Goal: Information Seeking & Learning: Check status

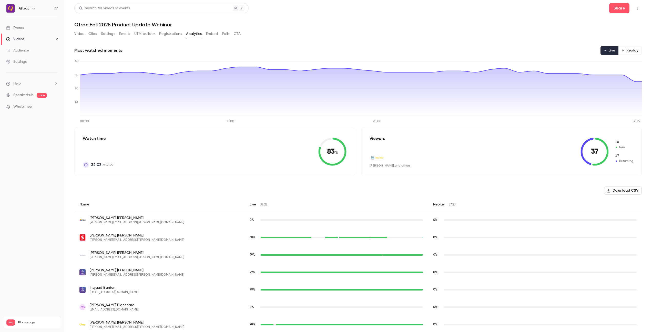
click at [166, 35] on button "Registrations" at bounding box center [170, 34] width 23 height 8
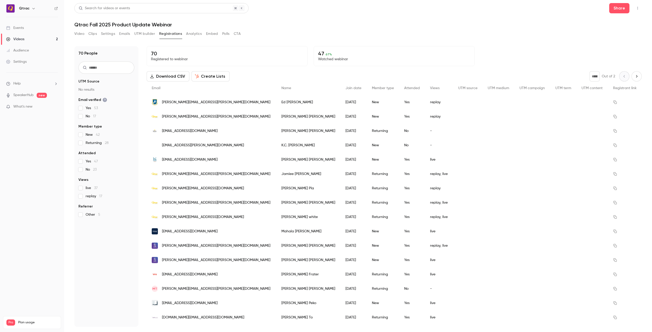
click at [169, 76] on button "Download CSV" at bounding box center [168, 76] width 43 height 10
click at [195, 35] on button "Analytics" at bounding box center [194, 34] width 16 height 8
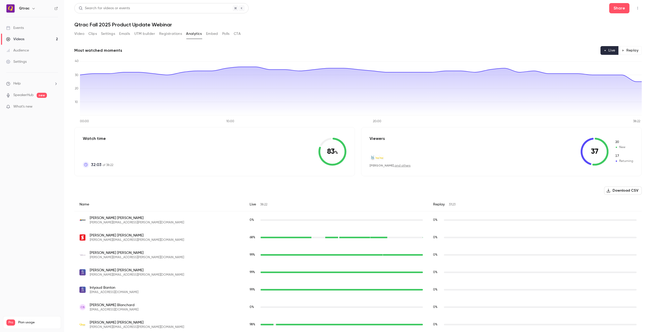
click at [625, 192] on button "Download CSV" at bounding box center [623, 191] width 38 height 8
click at [169, 35] on button "Registrations" at bounding box center [170, 34] width 23 height 8
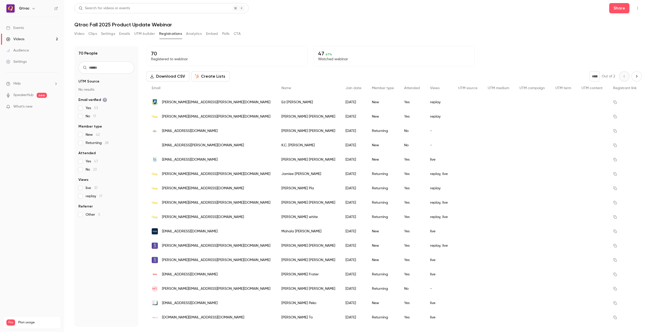
click at [197, 36] on button "Analytics" at bounding box center [194, 34] width 16 height 8
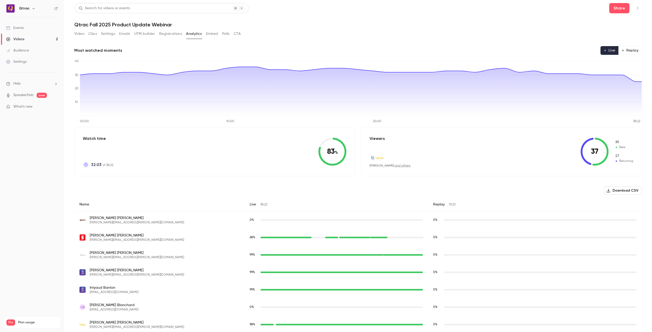
click at [166, 33] on button "Registrations" at bounding box center [170, 34] width 23 height 8
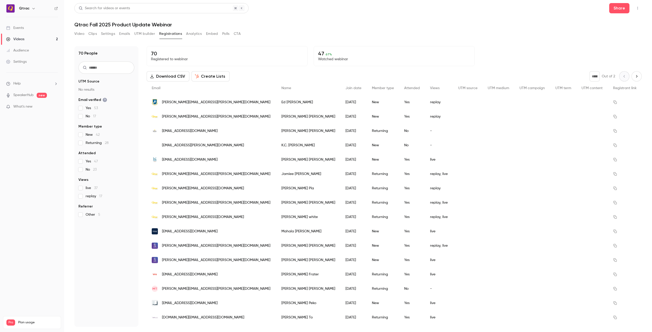
click at [195, 35] on button "Analytics" at bounding box center [194, 34] width 16 height 8
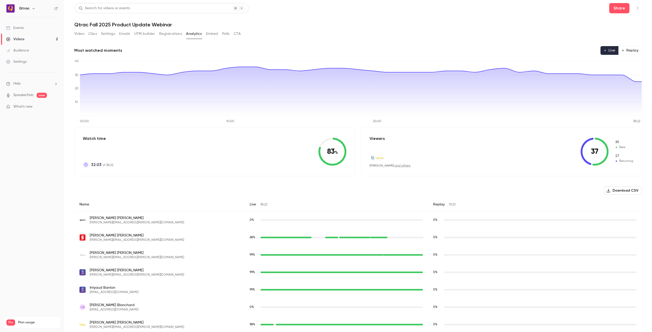
click at [170, 34] on button "Registrations" at bounding box center [170, 34] width 23 height 8
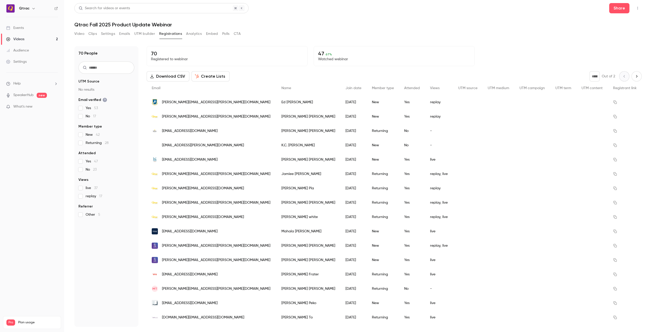
click at [192, 33] on button "Analytics" at bounding box center [194, 34] width 16 height 8
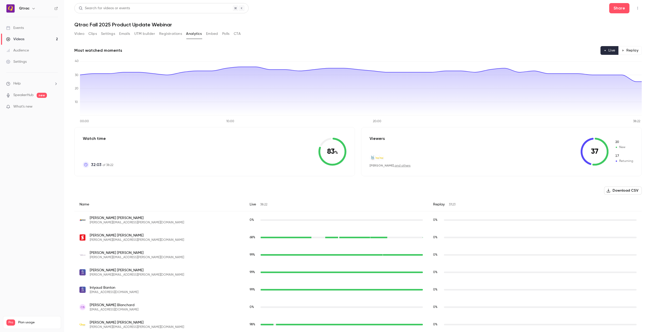
click at [168, 34] on button "Registrations" at bounding box center [170, 34] width 23 height 8
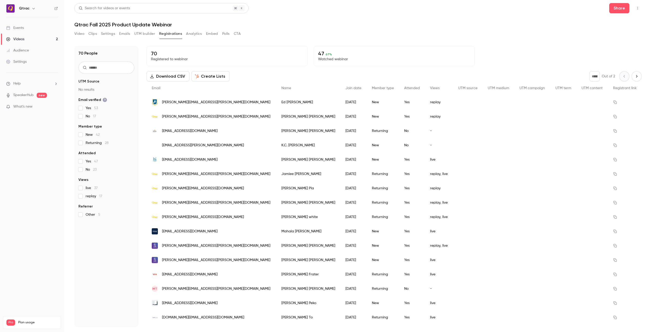
click at [193, 34] on button "Analytics" at bounding box center [194, 34] width 16 height 8
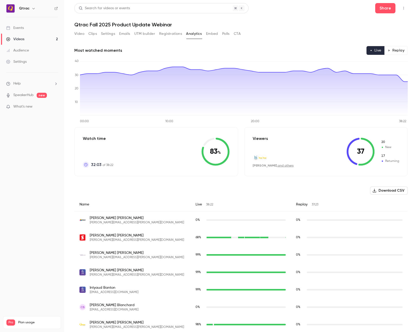
click at [170, 35] on button "Registrations" at bounding box center [170, 34] width 23 height 8
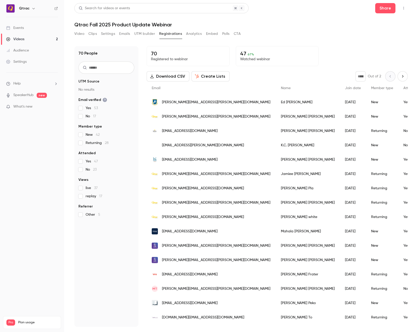
click at [191, 33] on button "Analytics" at bounding box center [194, 34] width 16 height 8
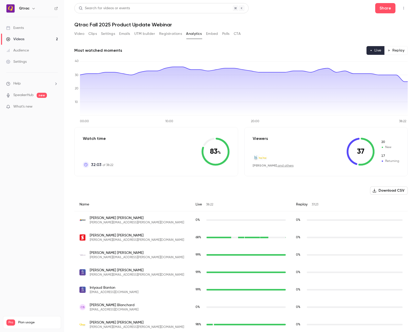
click at [167, 34] on button "Registrations" at bounding box center [170, 34] width 23 height 8
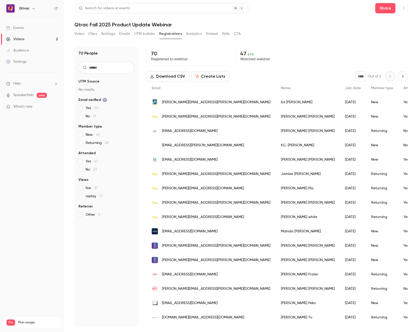
click at [195, 34] on button "Analytics" at bounding box center [194, 34] width 16 height 8
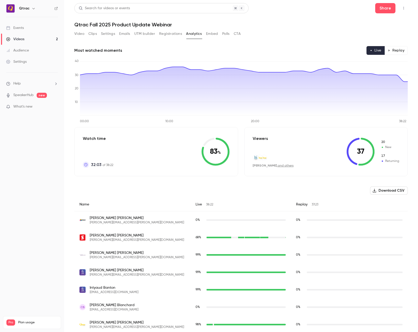
click at [399, 52] on button "Replay" at bounding box center [396, 50] width 23 height 9
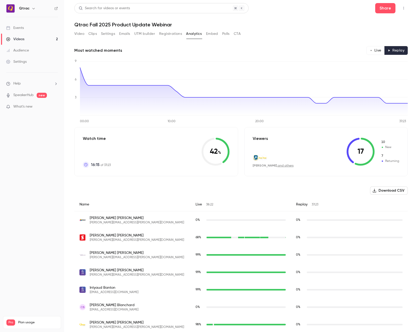
click at [375, 51] on button "Live" at bounding box center [376, 50] width 18 height 9
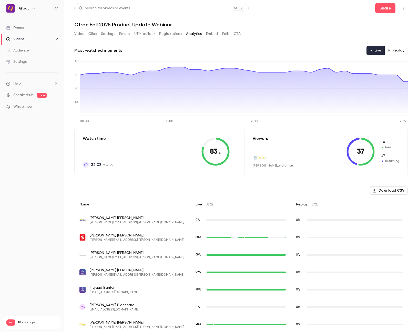
click at [395, 51] on button "Replay" at bounding box center [396, 50] width 23 height 9
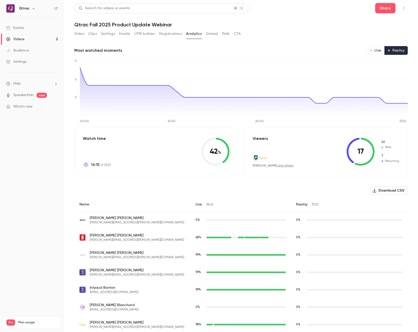
click at [376, 51] on button "Live" at bounding box center [376, 50] width 18 height 9
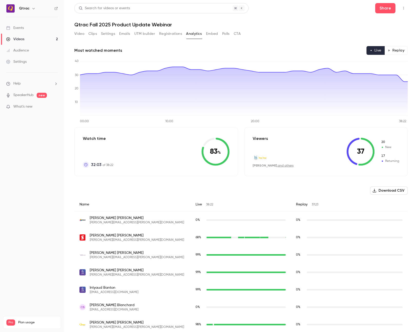
click at [397, 51] on button "Replay" at bounding box center [396, 50] width 23 height 9
